Goal: Book appointment/travel/reservation

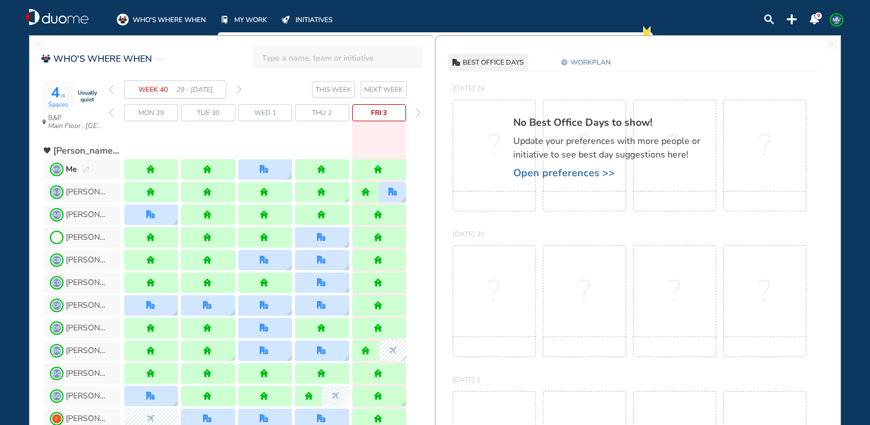
click at [238, 88] on img "forward week" at bounding box center [238, 89] width 5 height 9
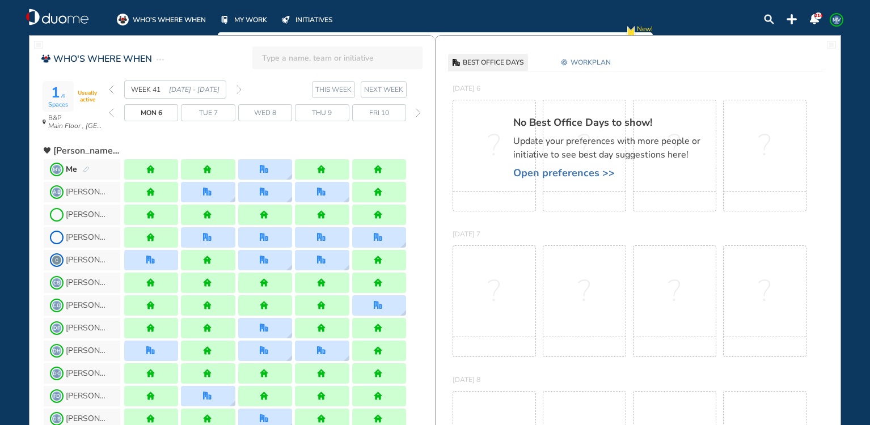
click at [235, 90] on div "WEEK 41 [DATE] - [DATE]" at bounding box center [175, 90] width 133 height 18
click at [240, 89] on img "forward week" at bounding box center [238, 89] width 5 height 9
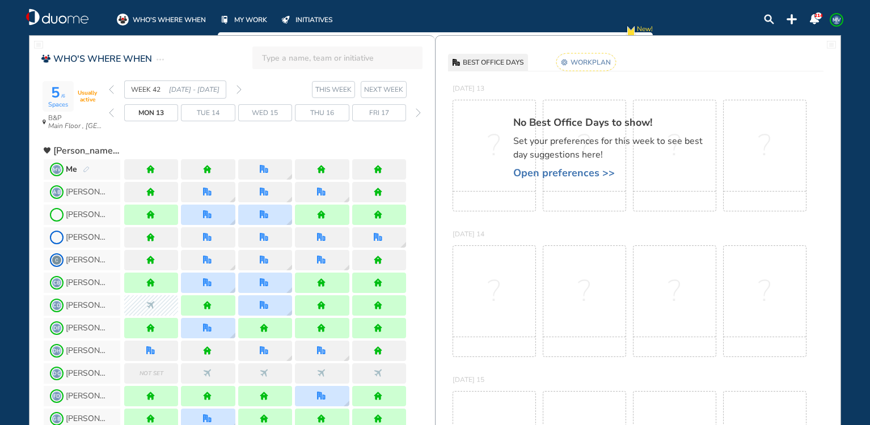
click at [588, 61] on rect at bounding box center [586, 62] width 60 height 18
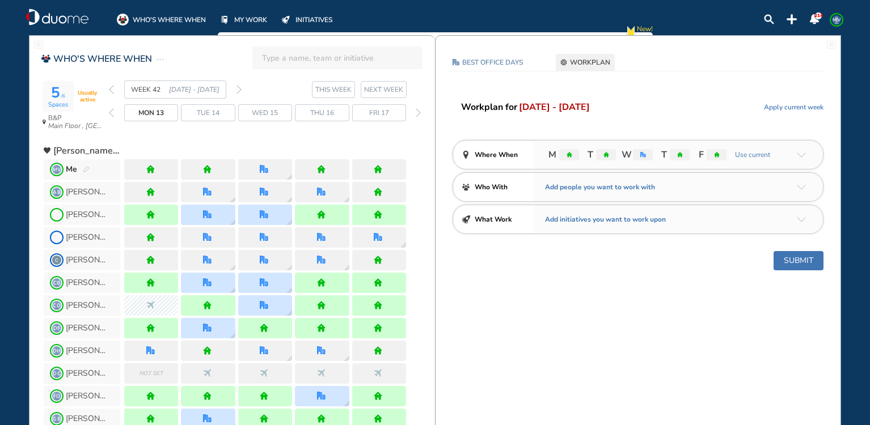
click at [608, 155] on img "home" at bounding box center [606, 155] width 6 height 6
click at [580, 58] on span "WORKPLAN" at bounding box center [590, 62] width 40 height 11
click at [800, 154] on img "arrow-down-a5b4c4" at bounding box center [801, 155] width 9 height 5
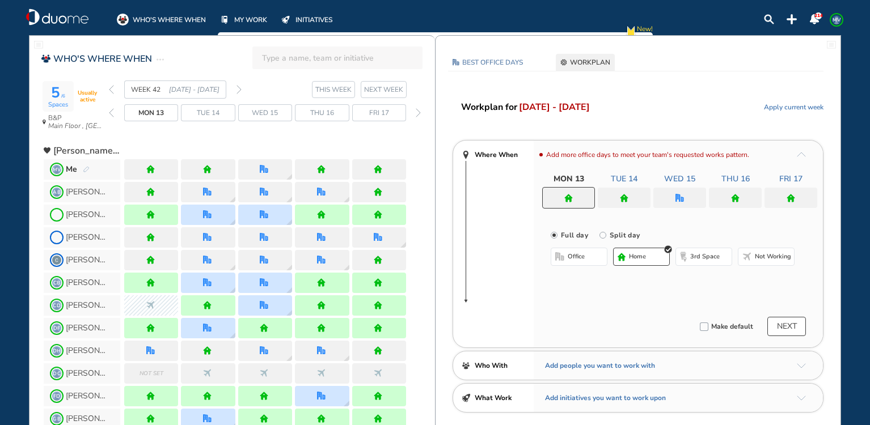
click at [637, 195] on div at bounding box center [624, 198] width 53 height 20
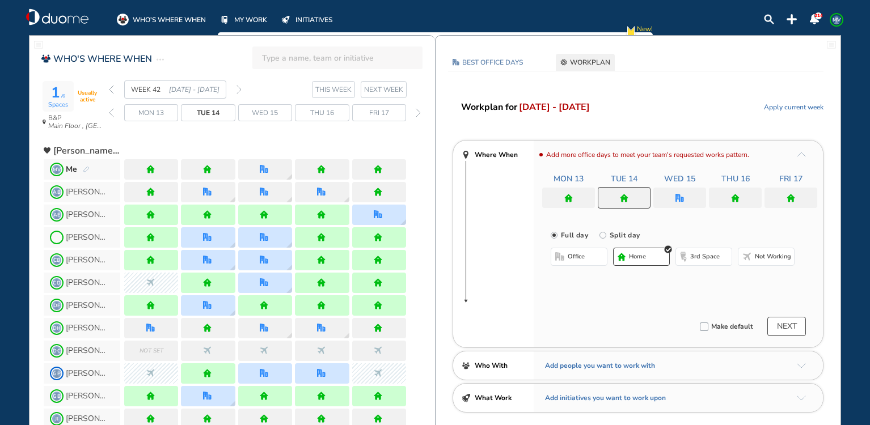
click at [578, 258] on span "office" at bounding box center [576, 256] width 17 height 9
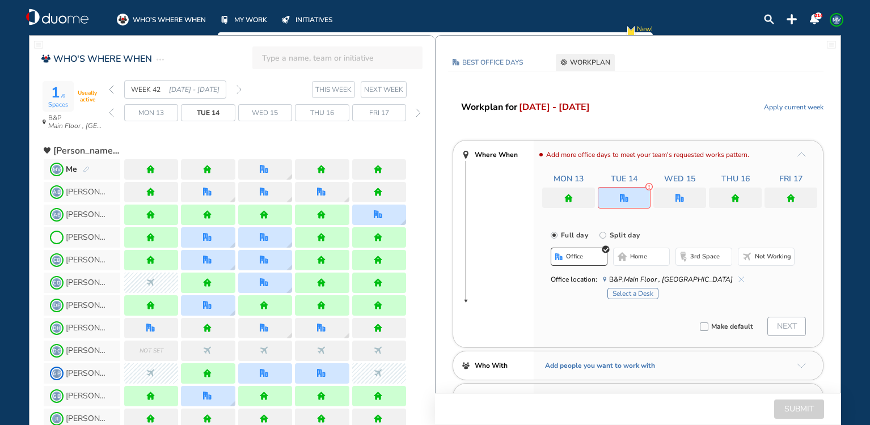
click at [674, 197] on div at bounding box center [679, 198] width 53 height 20
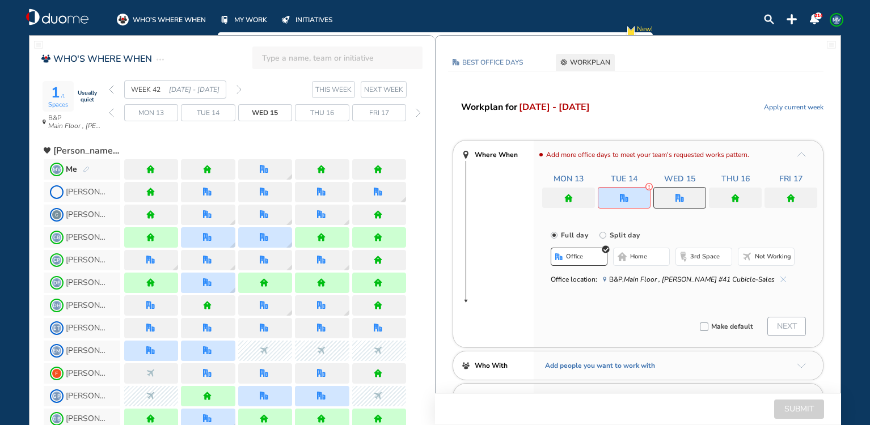
click at [641, 261] on span "home" at bounding box center [638, 256] width 17 height 9
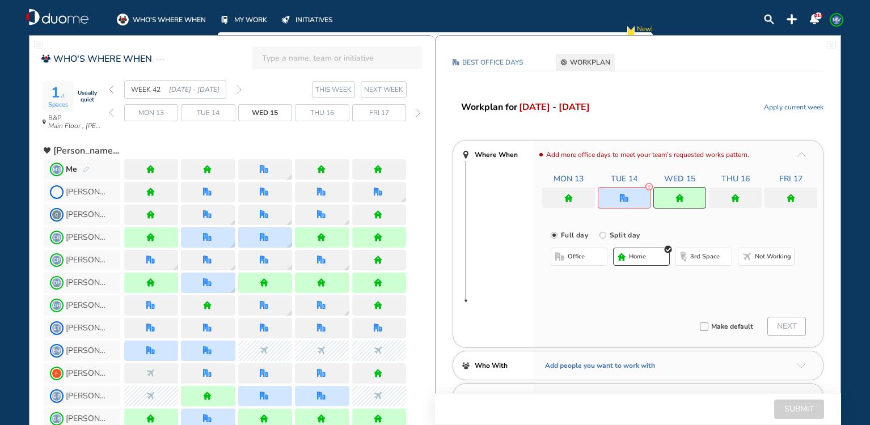
click at [620, 201] on img "office" at bounding box center [624, 198] width 9 height 9
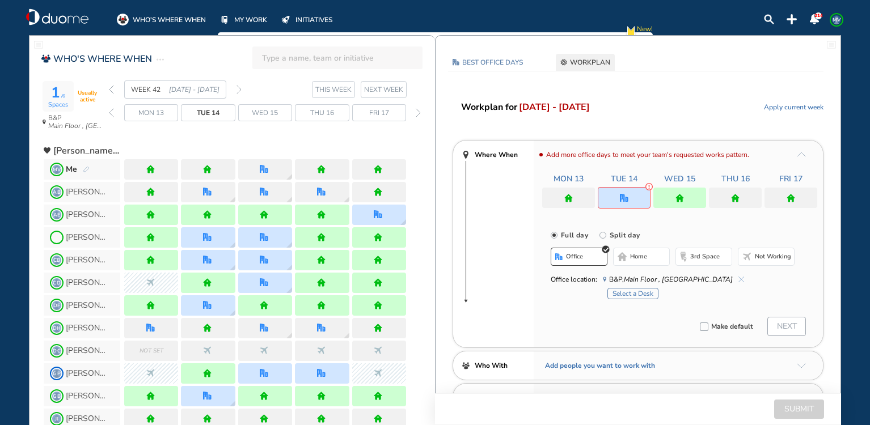
click at [635, 293] on button "Select a Desk" at bounding box center [632, 293] width 51 height 11
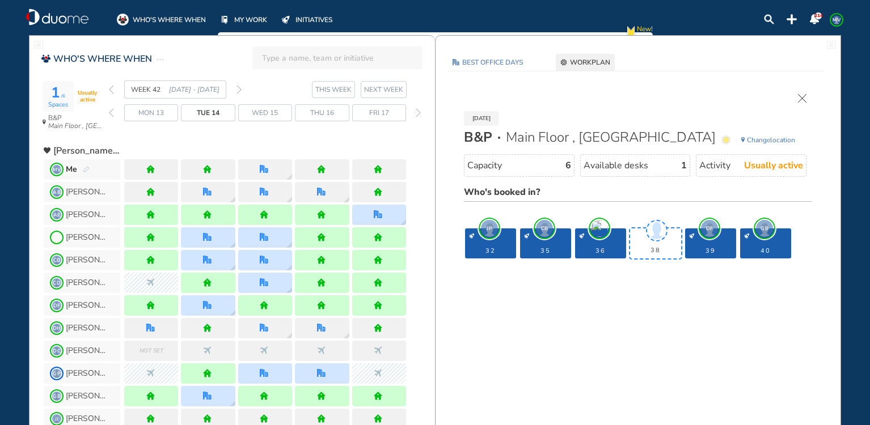
click at [766, 138] on span "Change" at bounding box center [758, 140] width 23 height 9
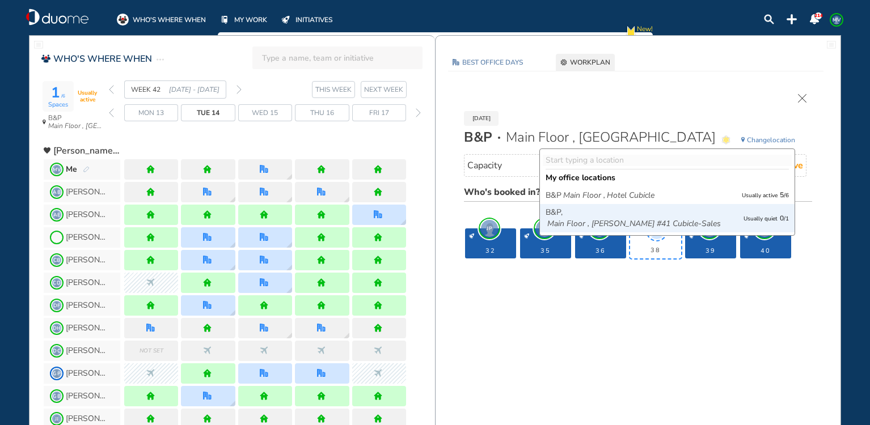
click at [657, 217] on span "B&P, Main Floor , [PERSON_NAME] #41 Cubicle-Sales" at bounding box center [636, 218] width 181 height 23
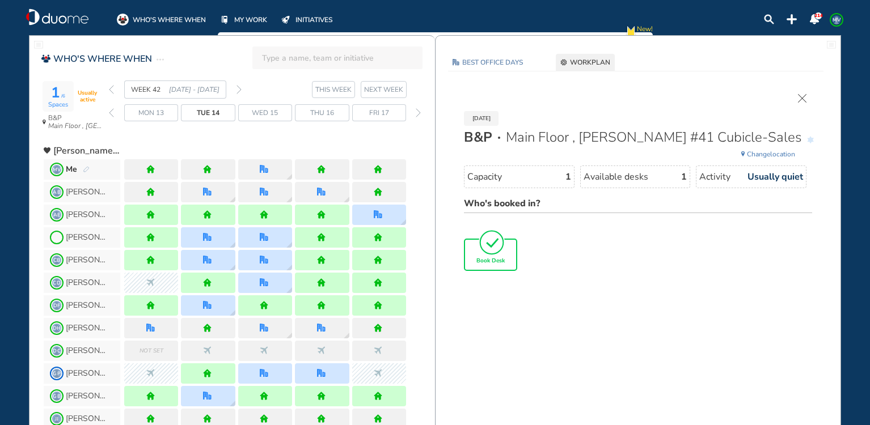
click at [485, 258] on span "Book Desk" at bounding box center [490, 261] width 28 height 7
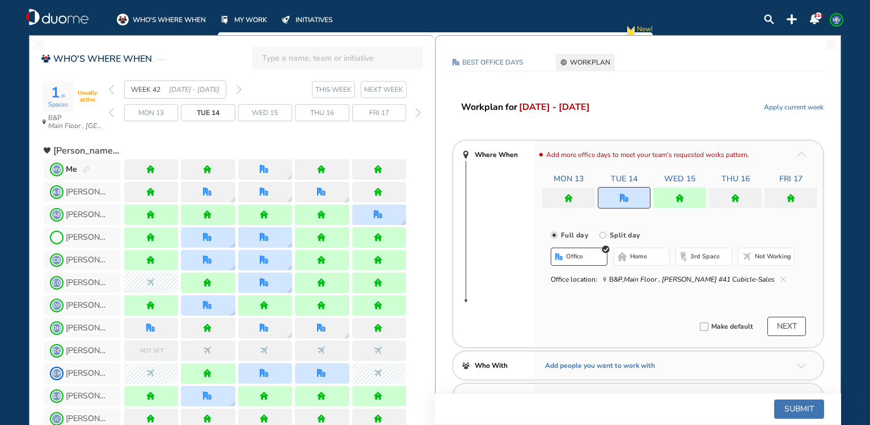
click at [794, 328] on button "NEXT" at bounding box center [786, 326] width 39 height 19
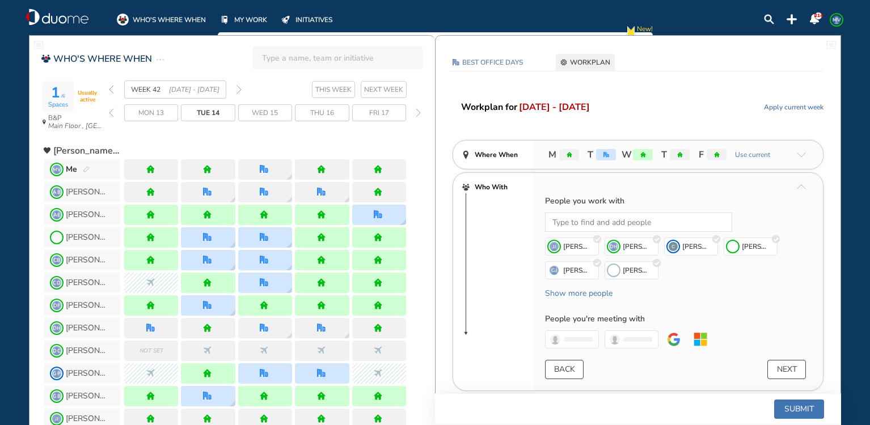
click at [797, 403] on button "Submit" at bounding box center [799, 409] width 50 height 19
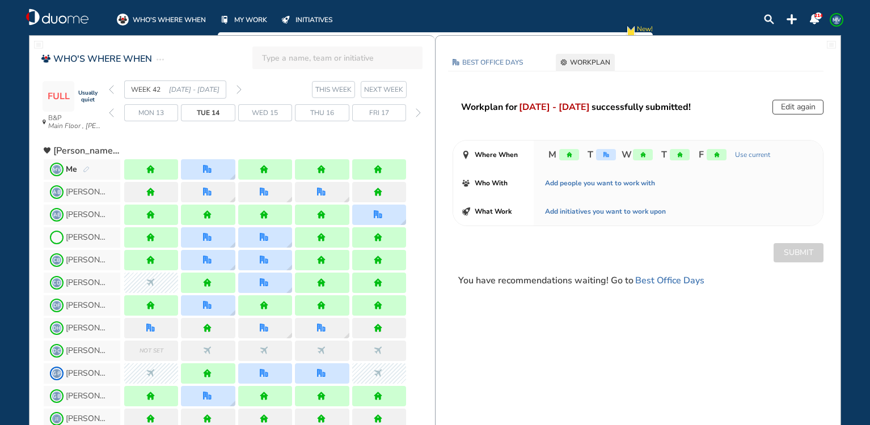
click at [112, 88] on img "back week" at bounding box center [111, 89] width 5 height 9
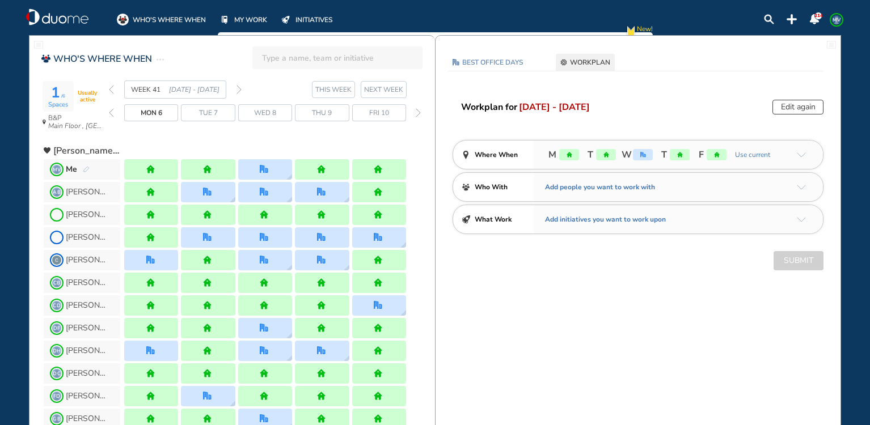
click at [112, 89] on img "back week" at bounding box center [111, 89] width 5 height 9
